Goal: Task Accomplishment & Management: Complete application form

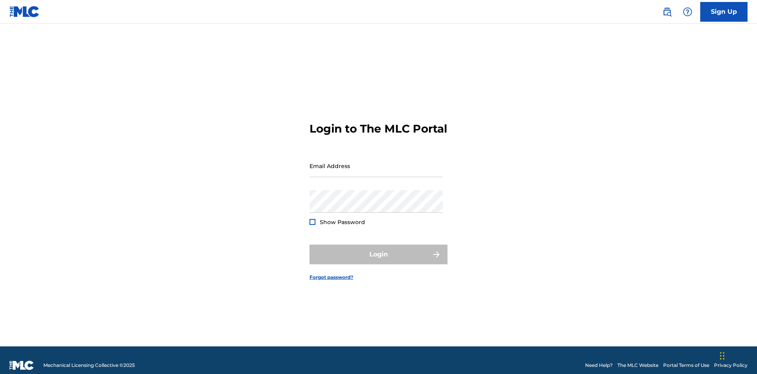
scroll to position [10, 0]
click at [376, 162] on input "Email Address" at bounding box center [375, 166] width 133 height 22
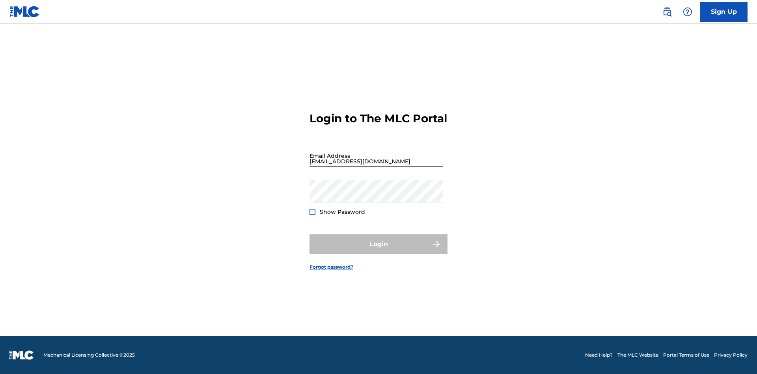
scroll to position [10, 0]
type input "bademailaddress@gmail.com"
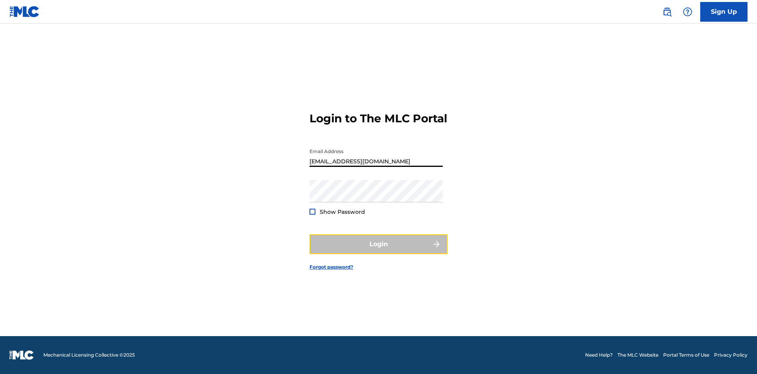
click at [378, 251] on button "Login" at bounding box center [378, 244] width 138 height 20
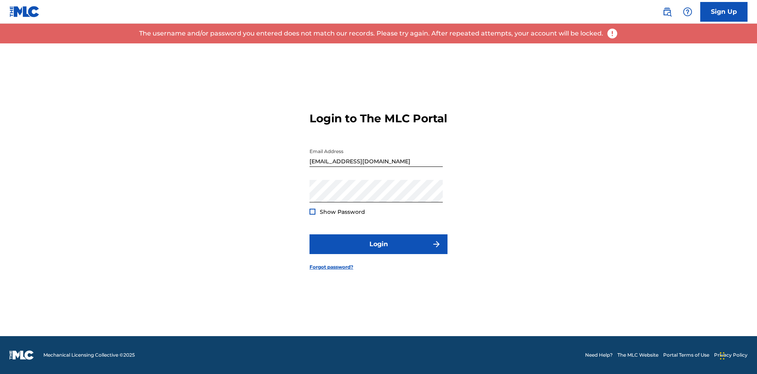
click at [376, 162] on input "bademailaddress@gmail.com" at bounding box center [375, 155] width 133 height 22
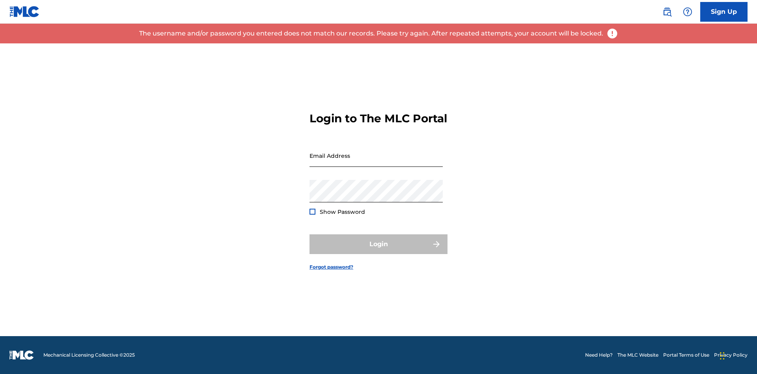
click at [376, 162] on input "Email Address" at bounding box center [375, 155] width 133 height 22
type input "Duke.McTesterson@gmail.com"
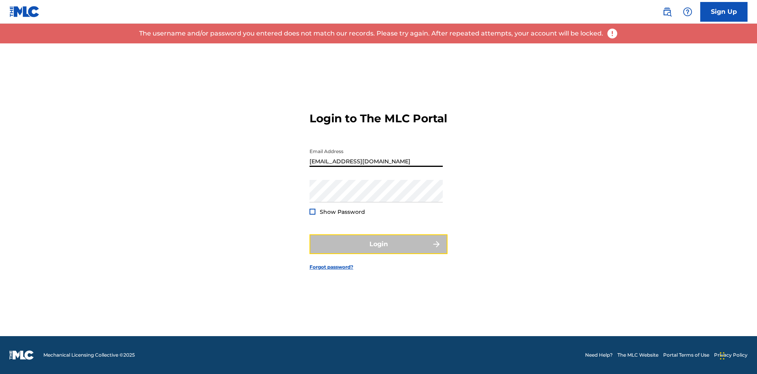
click at [378, 251] on button "Login" at bounding box center [378, 244] width 138 height 20
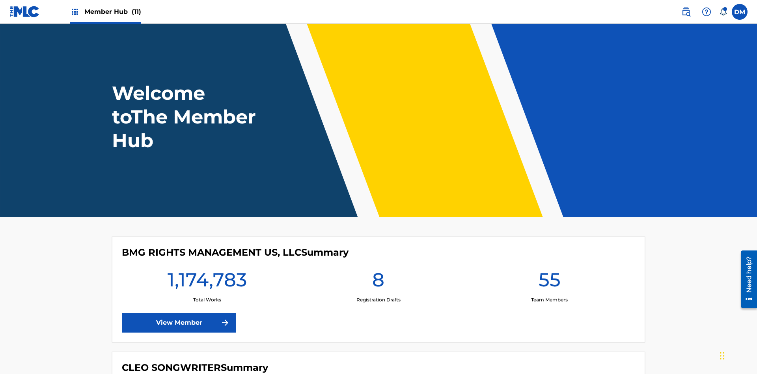
click at [112, 11] on span "Member Hub (11)" at bounding box center [112, 11] width 57 height 9
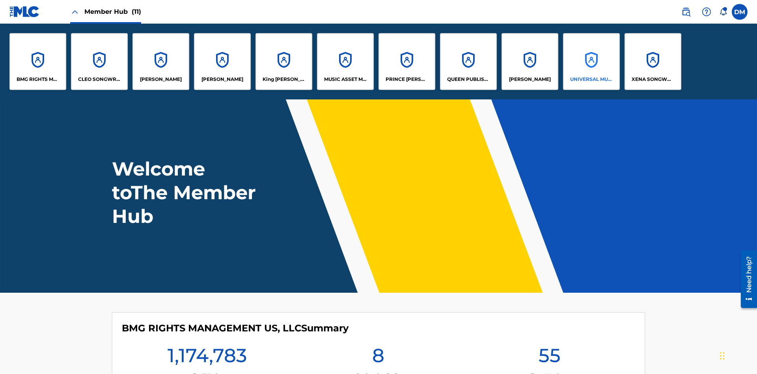
click at [591, 79] on p "UNIVERSAL MUSIC PUB GROUP" at bounding box center [591, 79] width 43 height 7
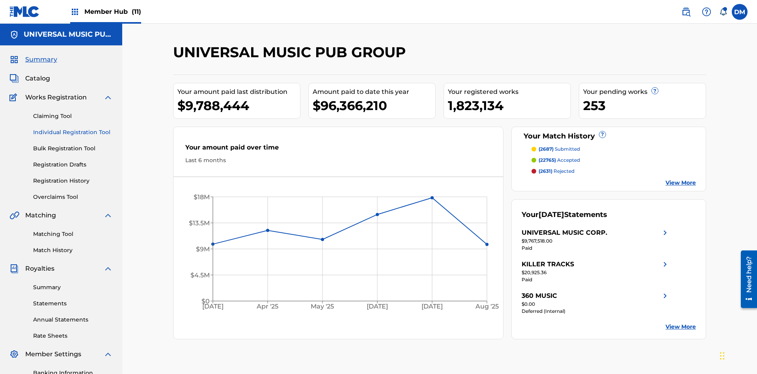
click at [73, 128] on link "Individual Registration Tool" at bounding box center [73, 132] width 80 height 8
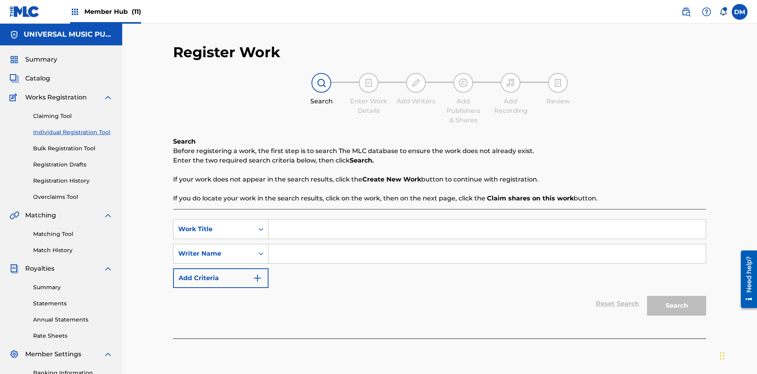
click at [487, 220] on input "Search Form" at bounding box center [486, 229] width 437 height 19
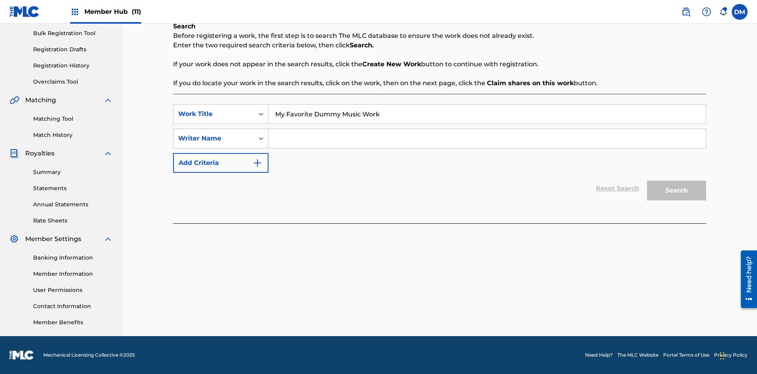
type input "My Favorite Dummy Music Work"
click at [487, 138] on input "Search Form" at bounding box center [486, 138] width 437 height 19
type input "1234567890"
click at [676, 190] on button "Search" at bounding box center [676, 191] width 59 height 20
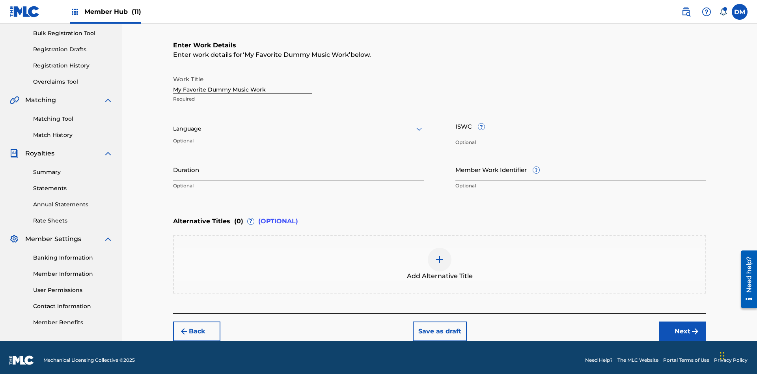
scroll to position [120, 0]
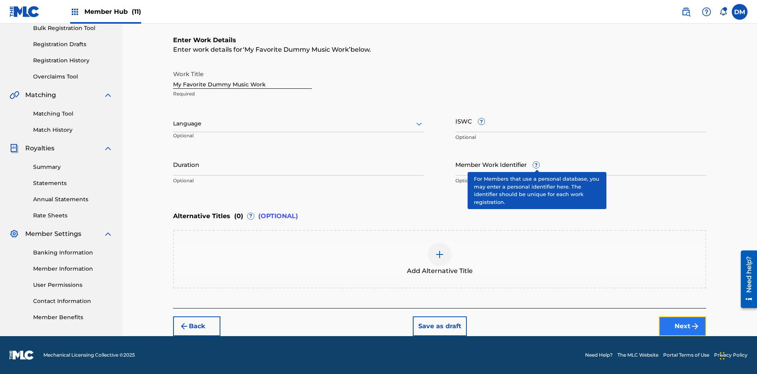
click at [682, 326] on button "Next" at bounding box center [682, 326] width 47 height 20
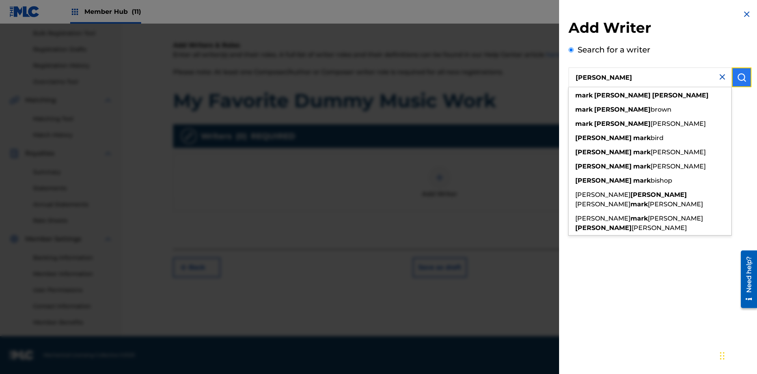
click at [742, 77] on img "submit" at bounding box center [741, 77] width 9 height 9
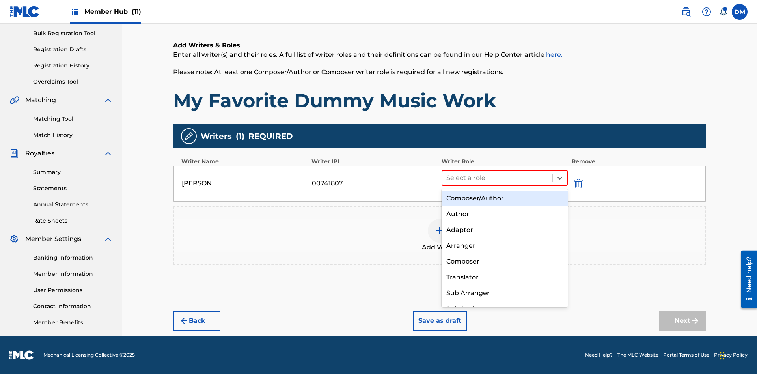
click at [504, 261] on div "Composer" at bounding box center [505, 261] width 126 height 16
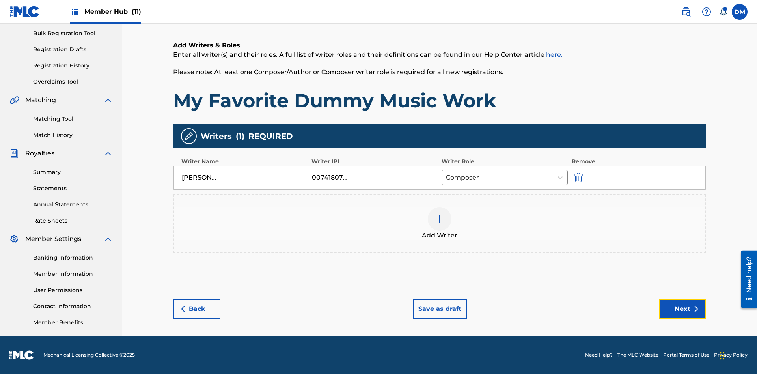
click at [682, 309] on button "Next" at bounding box center [682, 309] width 47 height 20
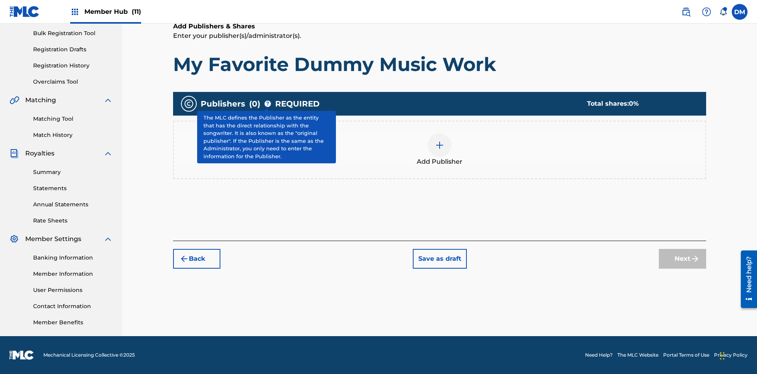
click at [440, 145] on img at bounding box center [439, 144] width 9 height 9
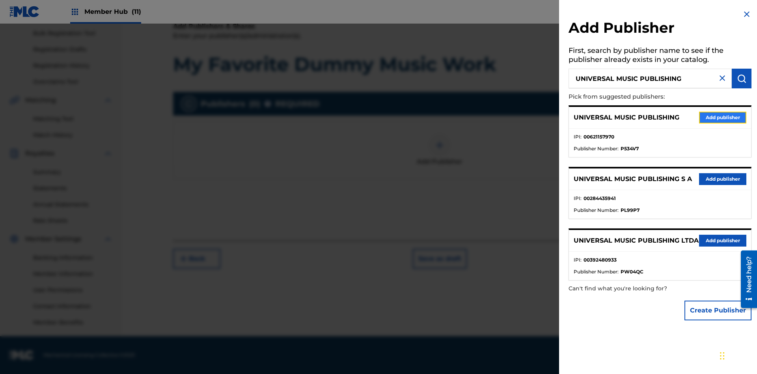
click at [723, 117] on button "Add publisher" at bounding box center [722, 118] width 47 height 12
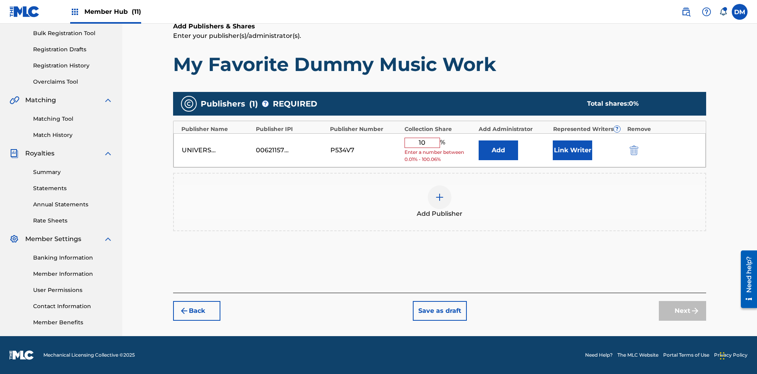
type input "100"
